Goal: Task Accomplishment & Management: Complete application form

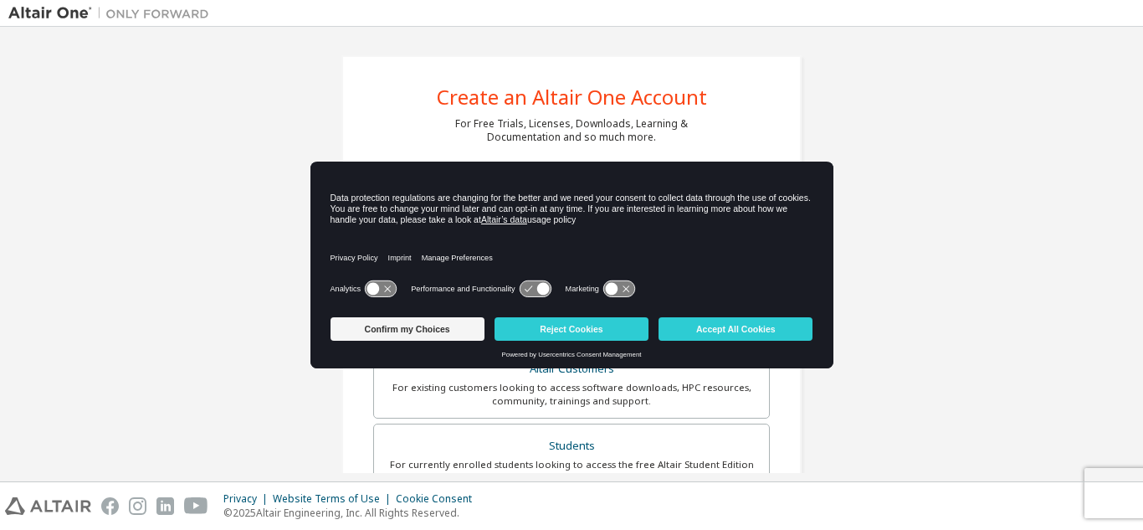
click at [152, 128] on div "Create an Altair One Account For Free Trials, Licenses, Downloads, Learning & D…" at bounding box center [571, 478] width 1127 height 886
click at [590, 326] on button "Reject Cookies" at bounding box center [572, 328] width 154 height 23
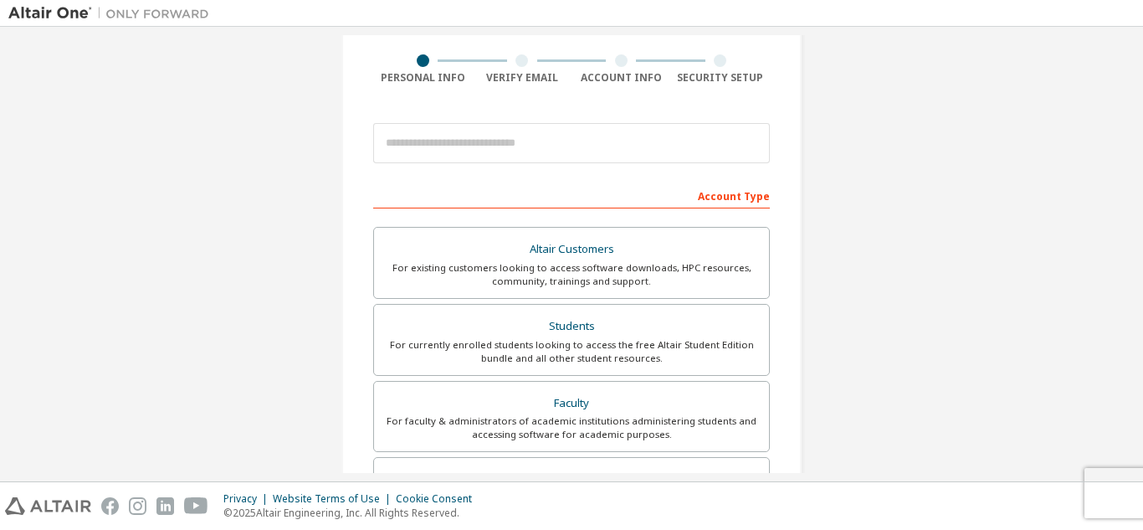
scroll to position [56, 0]
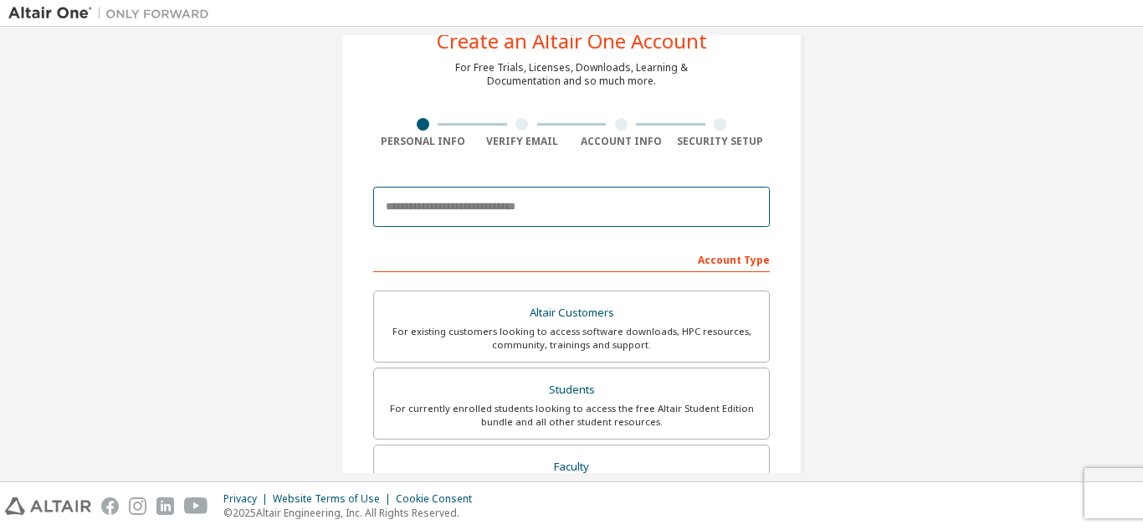
click at [429, 211] on input "email" at bounding box center [571, 207] width 397 height 40
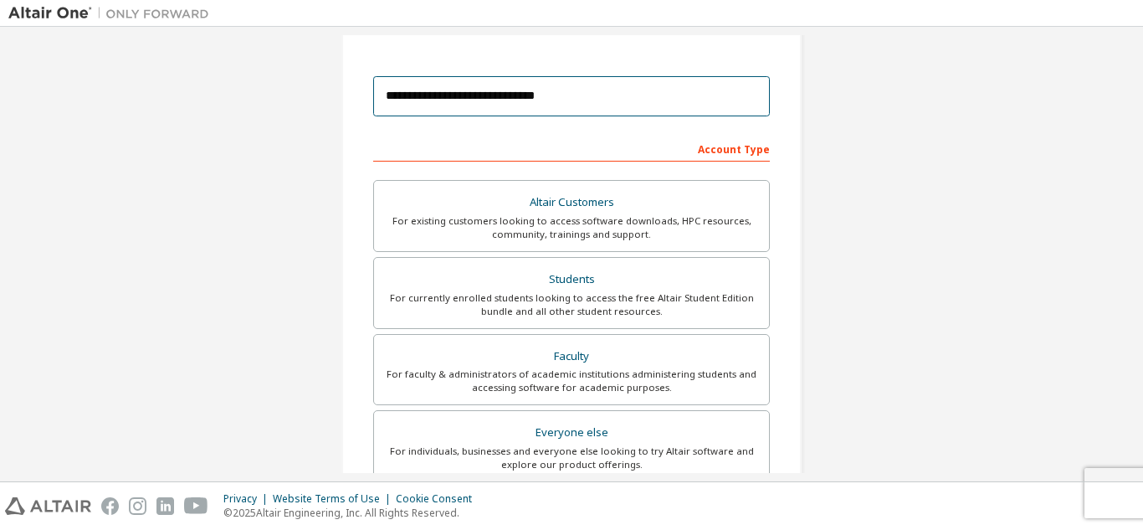
scroll to position [167, 0]
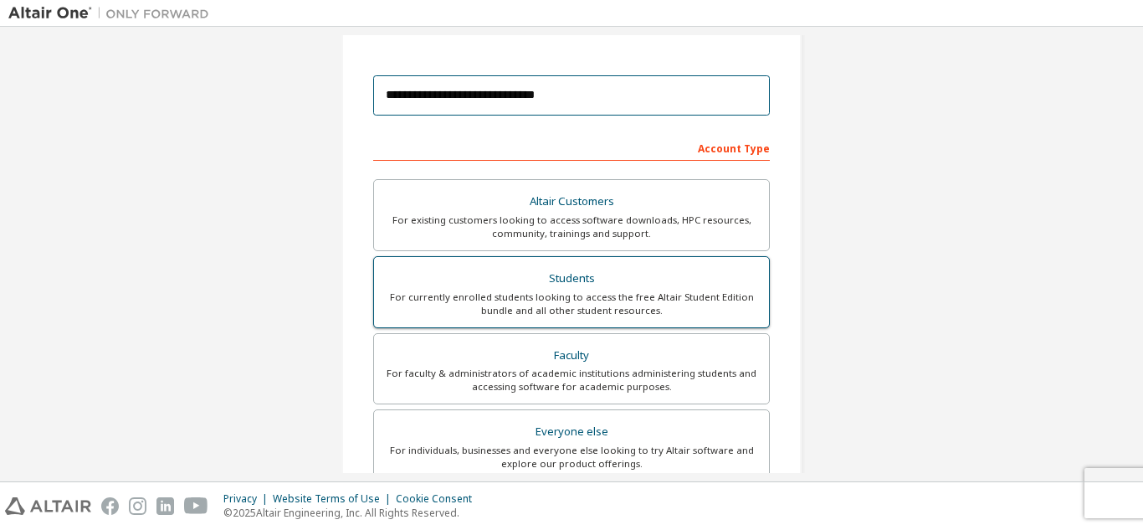
type input "**********"
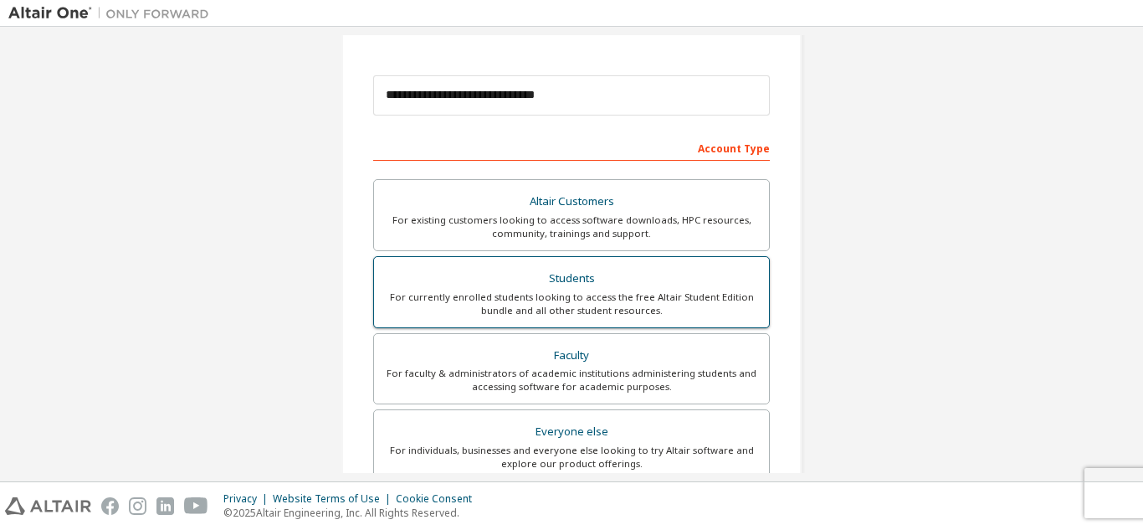
click at [464, 299] on div "For currently enrolled students looking to access the free Altair Student Editi…" at bounding box center [571, 303] width 375 height 27
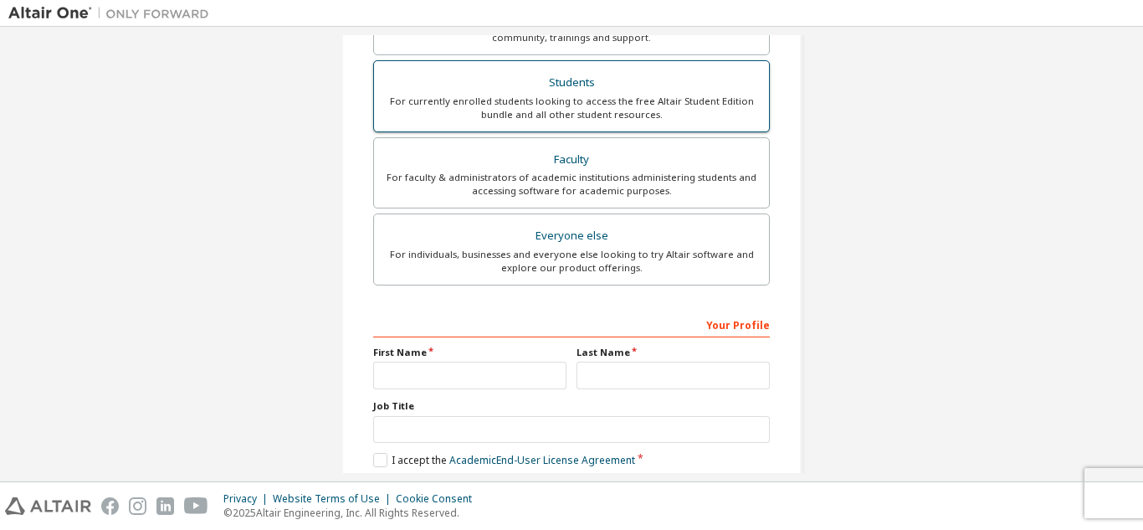
scroll to position [449, 0]
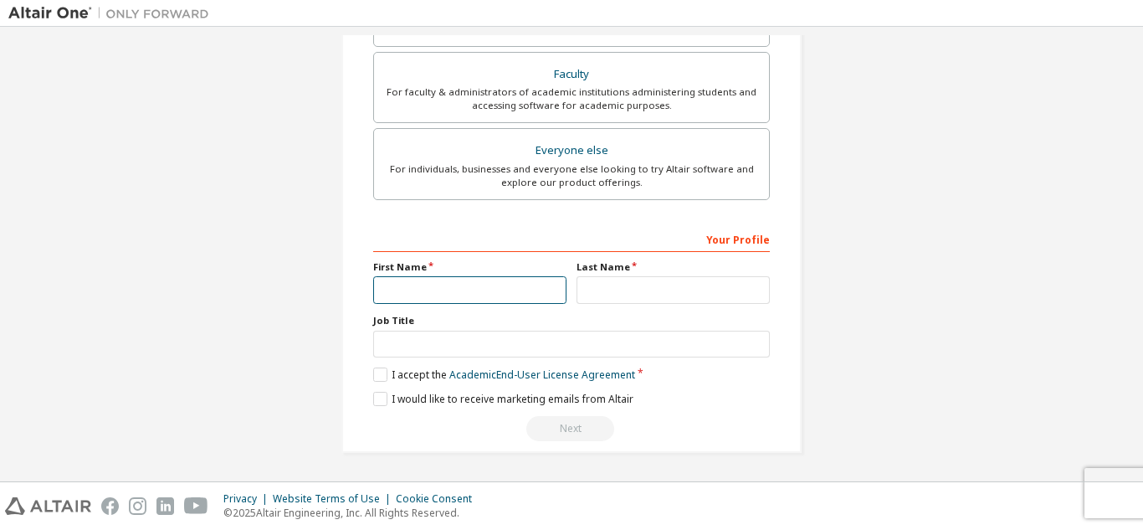
click at [441, 293] on input "text" at bounding box center [469, 290] width 193 height 28
type input "**********"
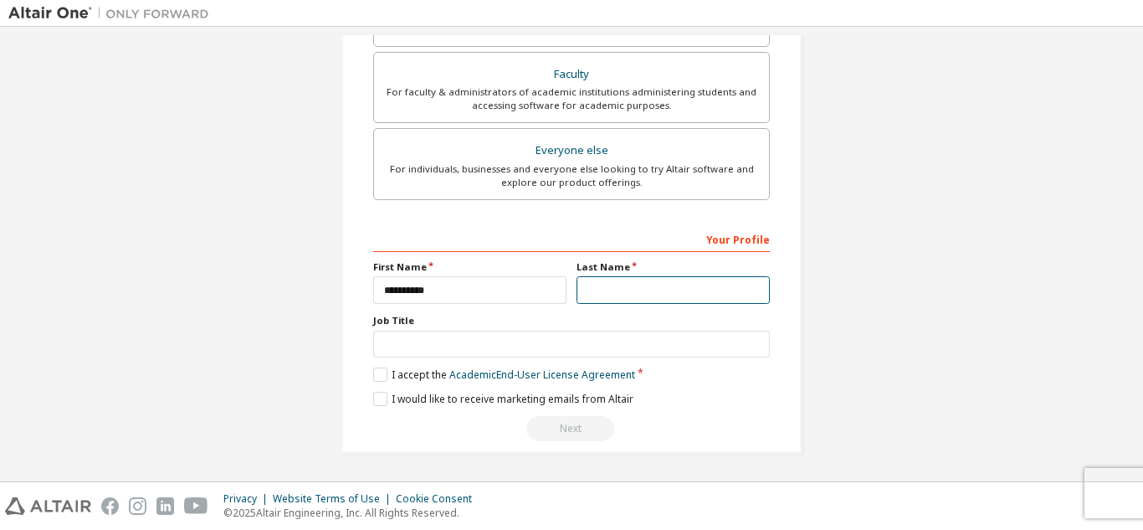
click at [660, 287] on input "text" at bounding box center [673, 290] width 193 height 28
type input "******"
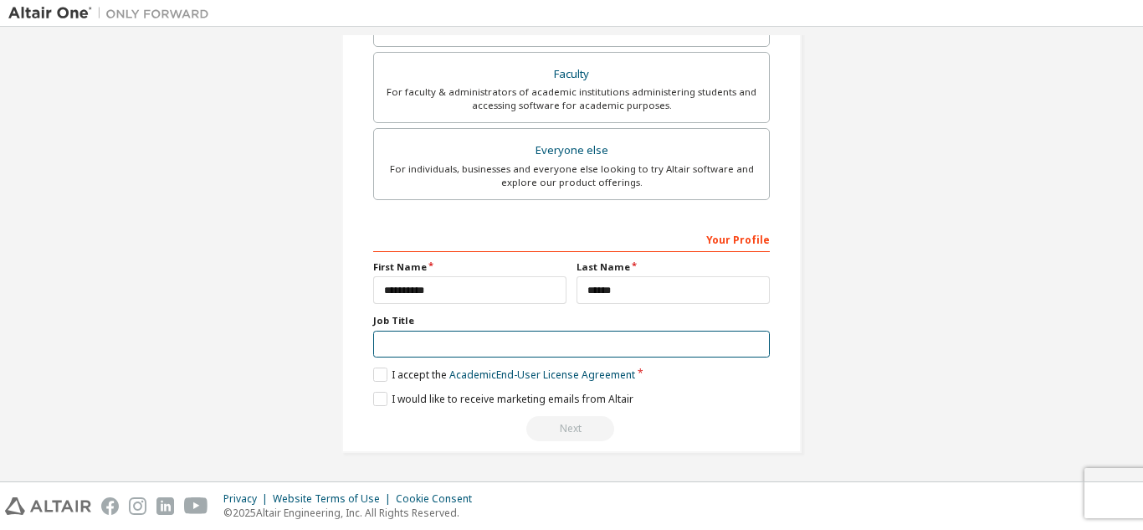
click at [405, 344] on input "text" at bounding box center [571, 345] width 397 height 28
type input "*******"
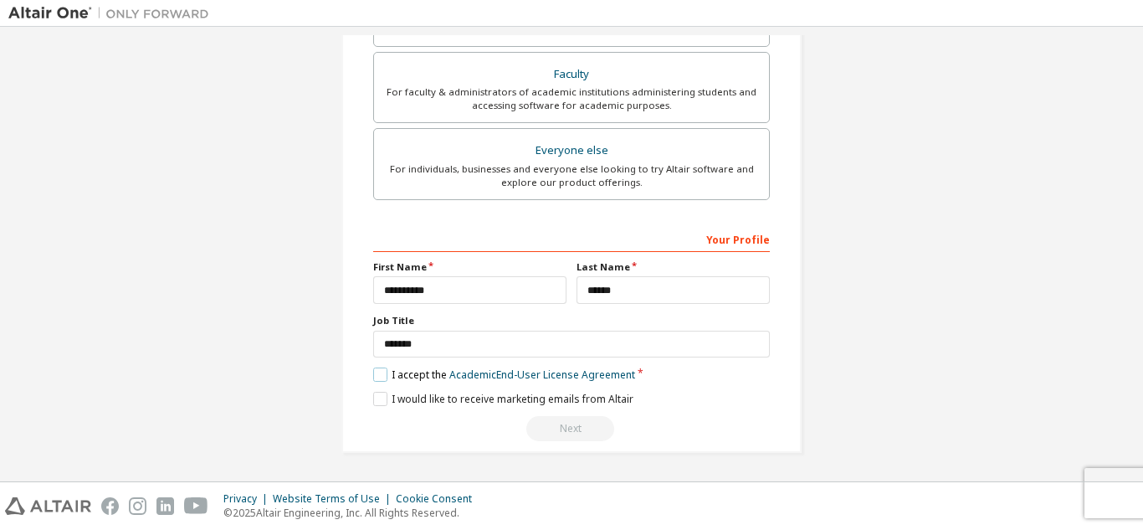
click at [385, 371] on label "I accept the Academic End-User License Agreement" at bounding box center [504, 374] width 262 height 14
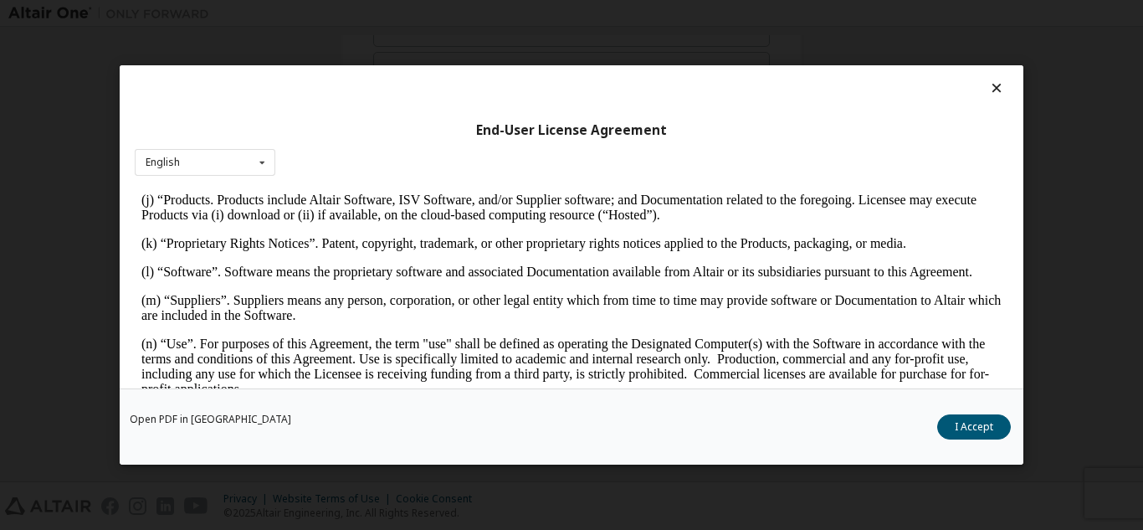
scroll to position [767, 0]
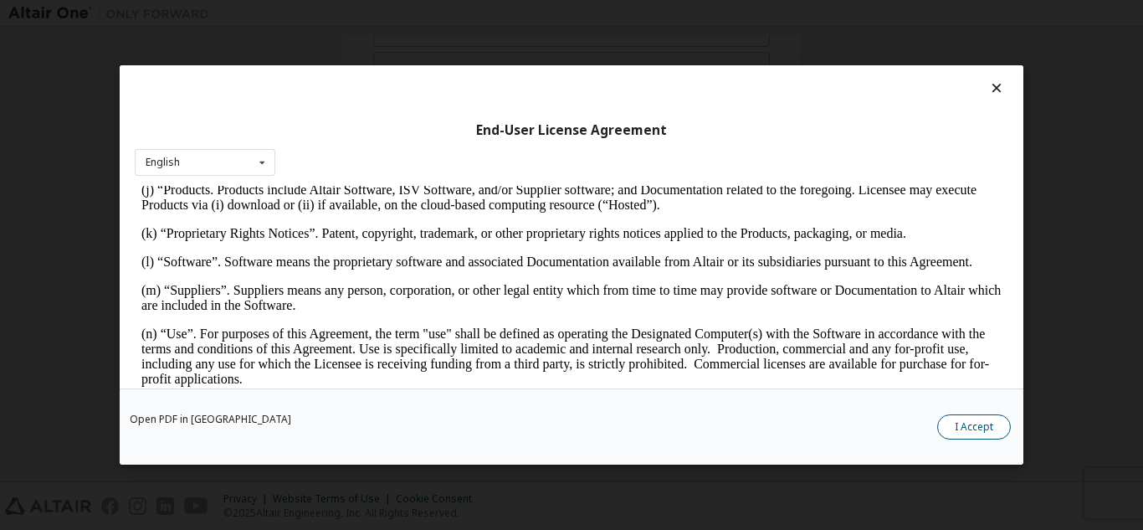
click at [963, 426] on button "I Accept" at bounding box center [975, 426] width 74 height 25
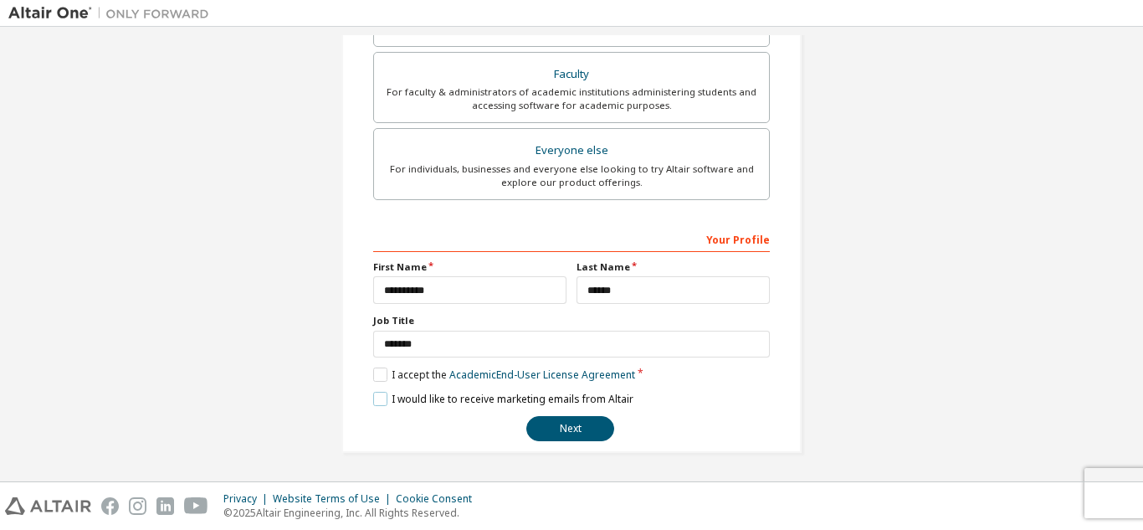
click at [376, 399] on label "I would like to receive marketing emails from Altair" at bounding box center [503, 399] width 260 height 14
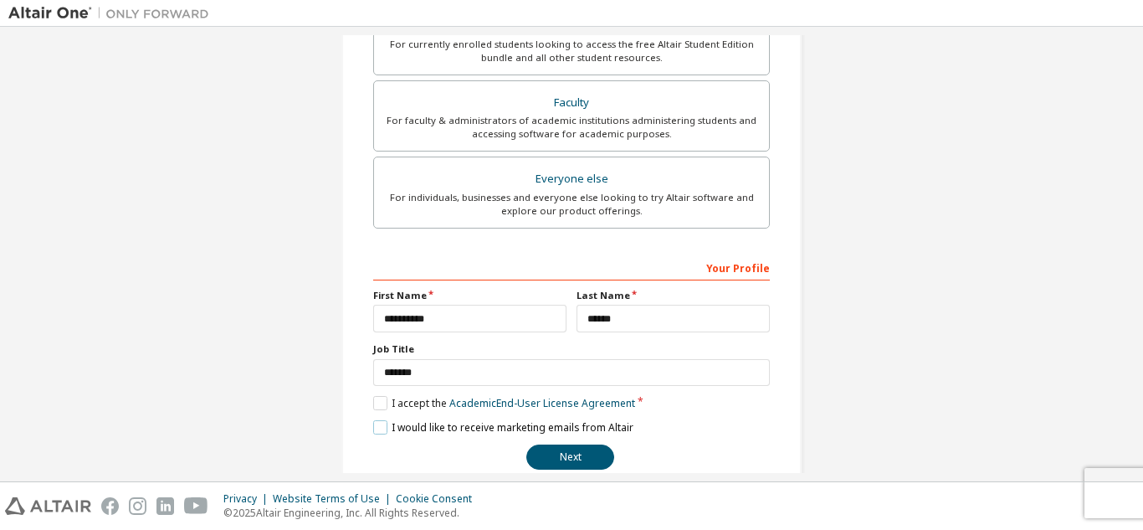
scroll to position [449, 0]
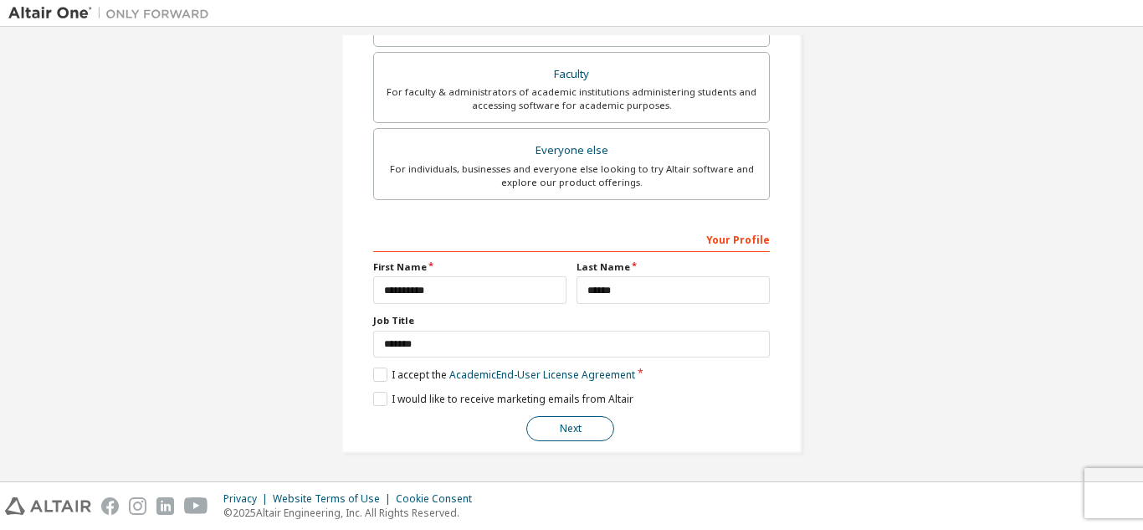
click at [547, 427] on button "Next" at bounding box center [571, 428] width 88 height 25
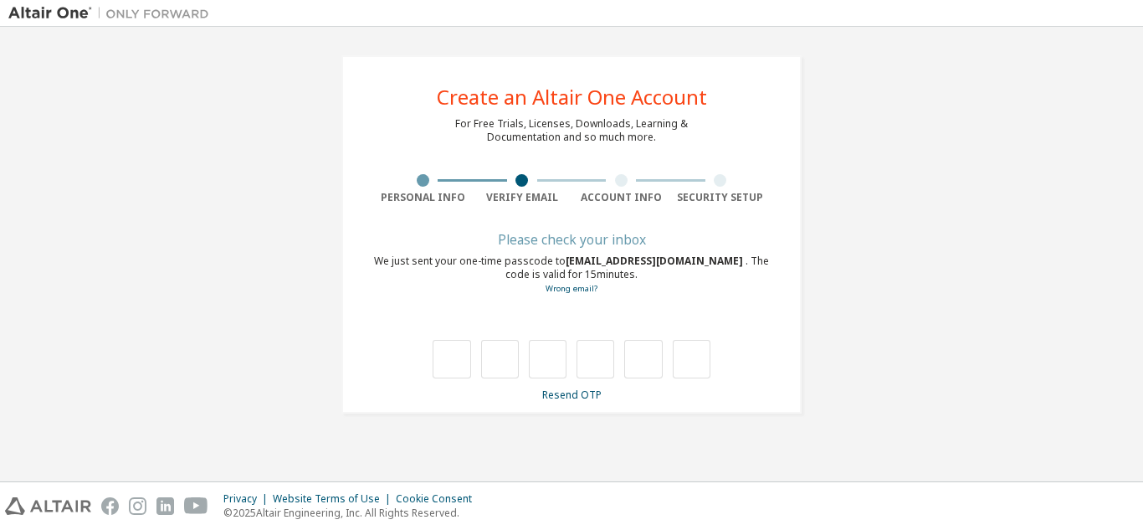
type input "*"
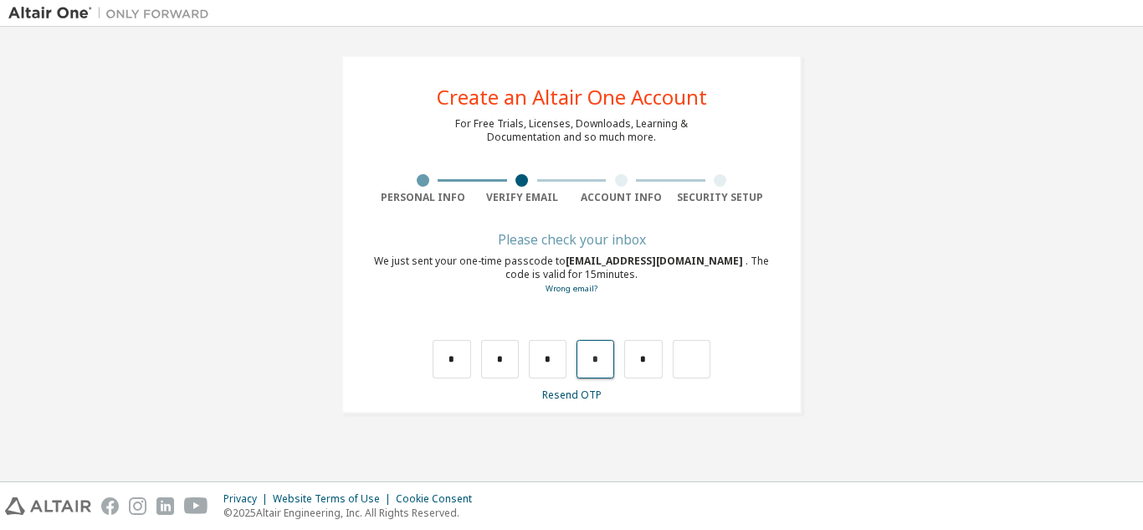
click at [600, 362] on input "*" at bounding box center [596, 359] width 38 height 39
click at [600, 362] on input "text" at bounding box center [596, 359] width 38 height 39
type input "*"
click at [633, 354] on input "text" at bounding box center [643, 359] width 38 height 39
type input "*"
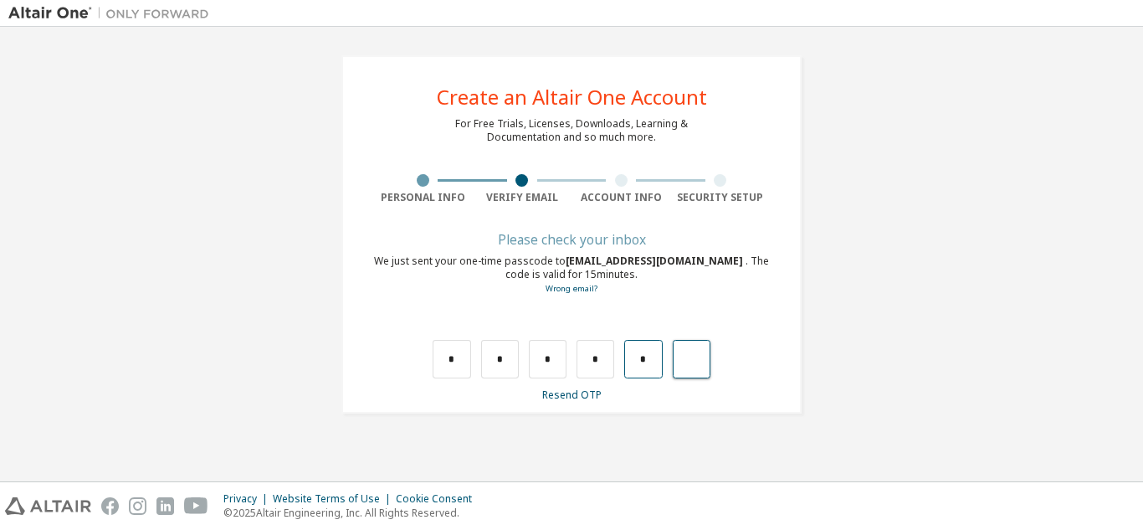
type input "*"
